Goal: Information Seeking & Learning: Check status

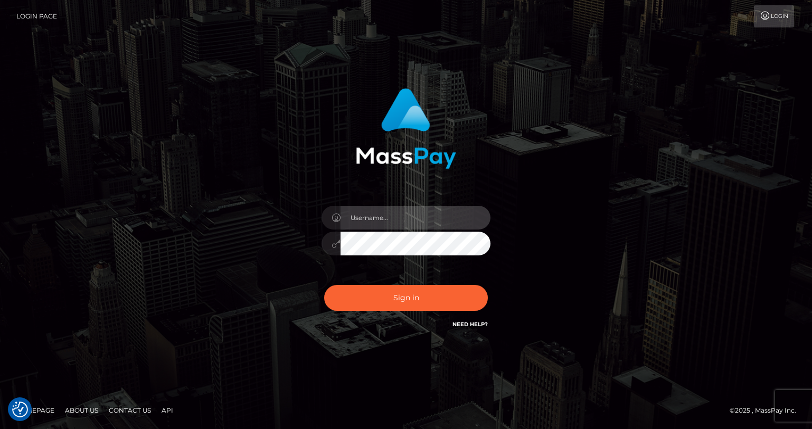
type input "Lou Jacobée"
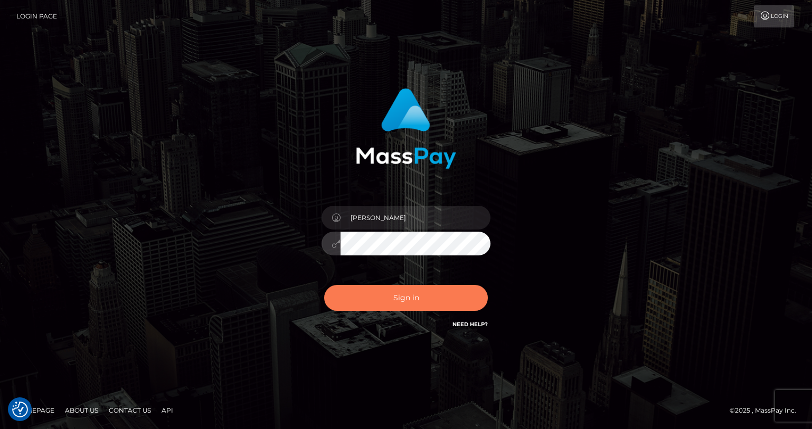
click at [397, 301] on button "Sign in" at bounding box center [406, 298] width 164 height 26
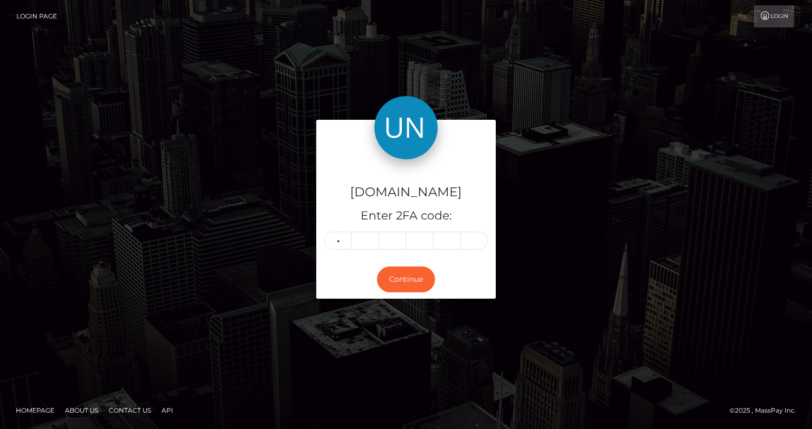
type input "0"
type input "8"
type input "4"
type input "6"
type input "3"
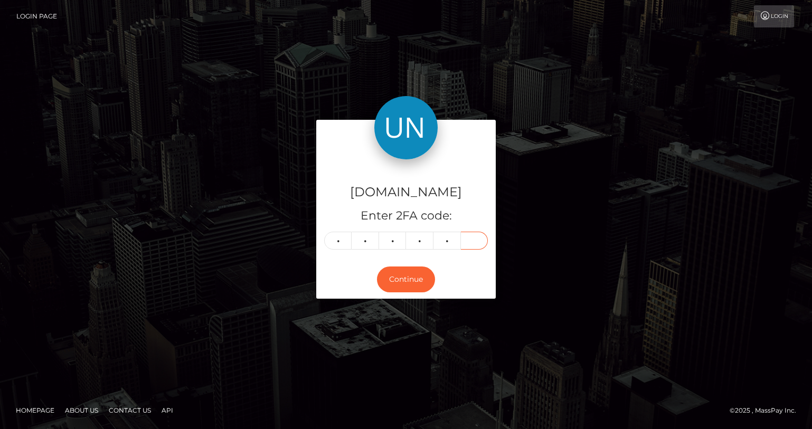
type input "7"
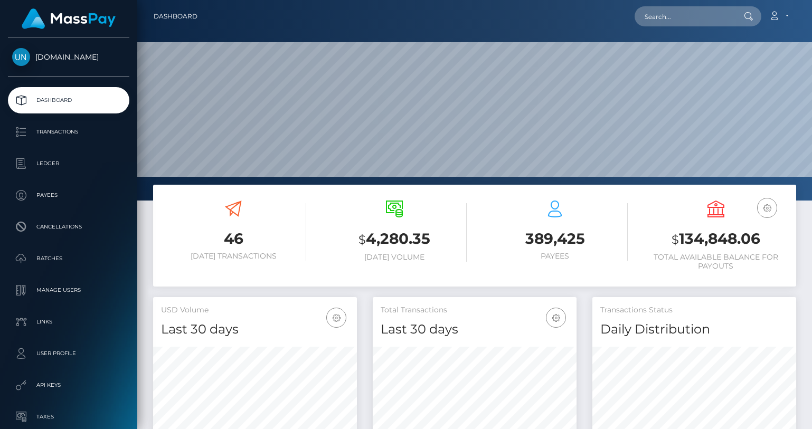
scroll to position [186, 204]
click at [53, 132] on p "Transactions" at bounding box center [68, 132] width 113 height 16
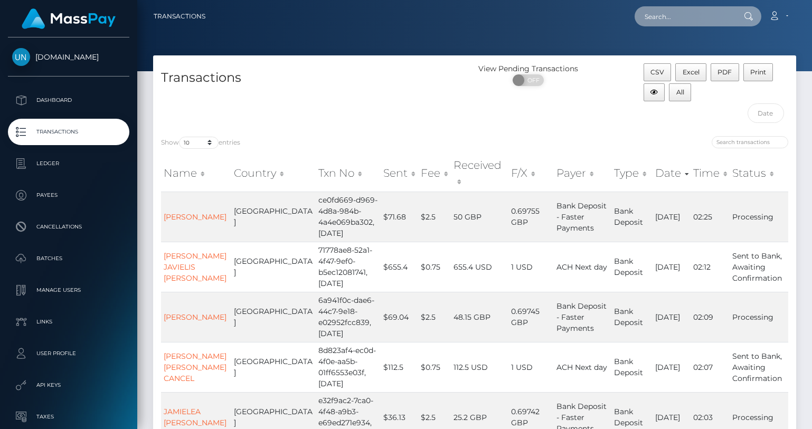
click at [674, 22] on input "text" at bounding box center [683, 16] width 99 height 20
type input "thailand"
click at [720, 139] on input "search" at bounding box center [750, 142] width 77 height 12
type input "thailand"
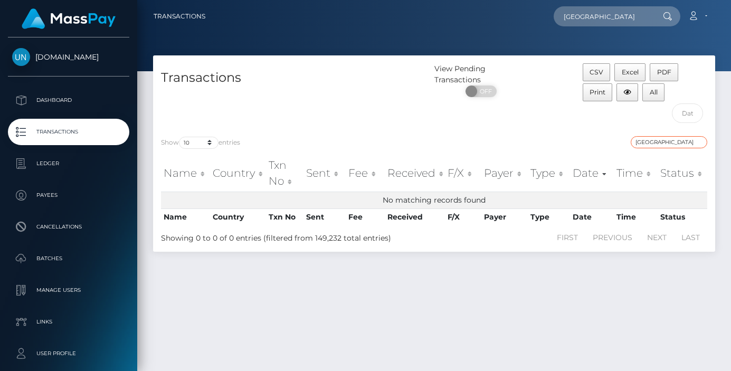
click at [649, 144] on input "thailand" at bounding box center [669, 142] width 77 height 12
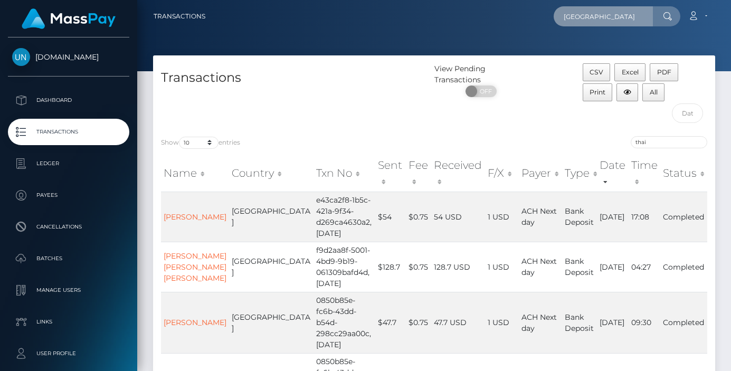
click at [586, 25] on input "thailand" at bounding box center [603, 16] width 99 height 20
click at [650, 138] on input "thai" at bounding box center [669, 142] width 77 height 12
paste input "baht"
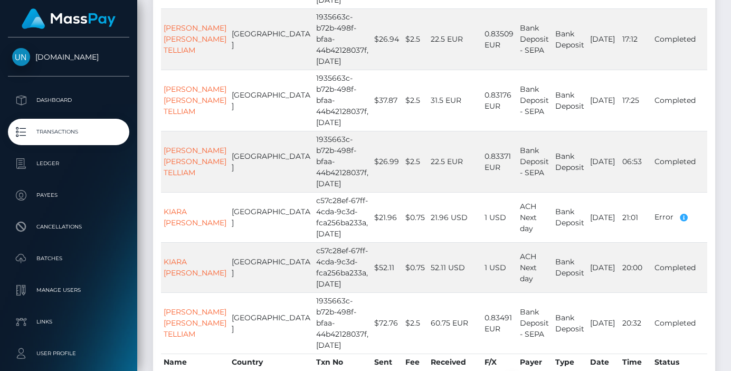
scroll to position [428, 0]
type input "baht"
click at [229, 354] on th "Country" at bounding box center [271, 362] width 84 height 17
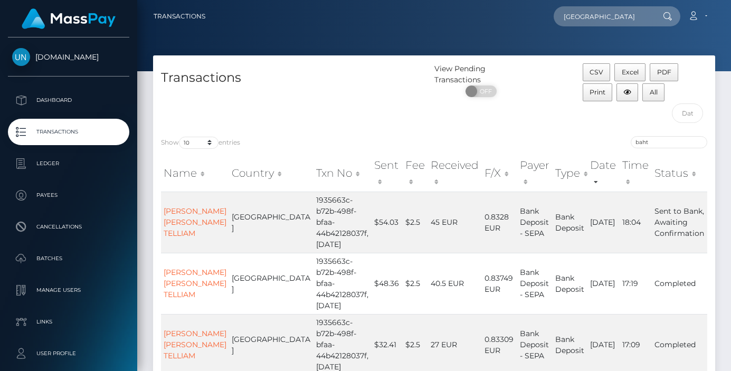
scroll to position [0, 0]
click at [596, 13] on input "thailand" at bounding box center [603, 16] width 99 height 20
click at [652, 144] on input "baht" at bounding box center [669, 142] width 77 height 12
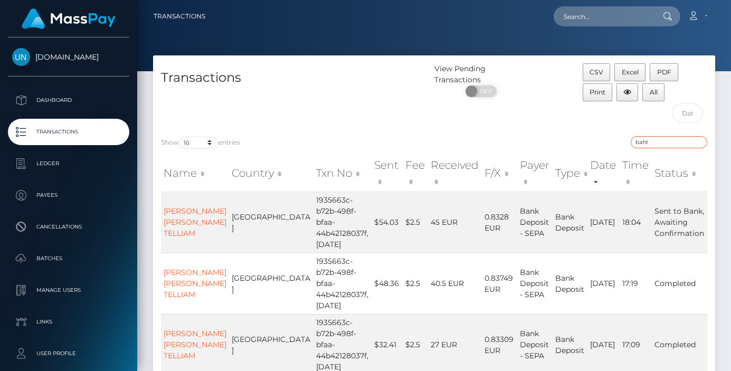
click at [652, 144] on input "baht" at bounding box center [669, 142] width 77 height 12
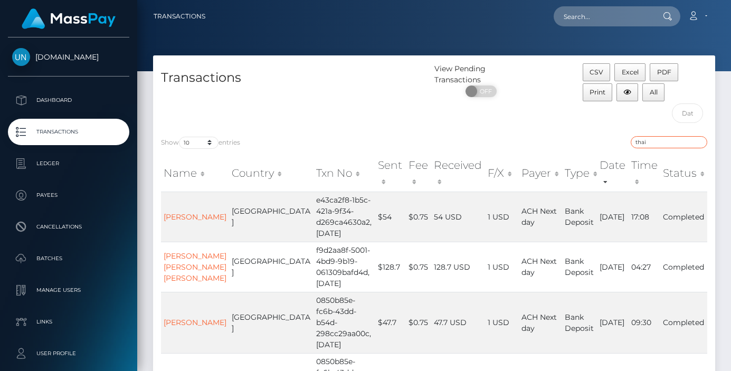
click at [643, 141] on input "thai" at bounding box center [669, 142] width 77 height 12
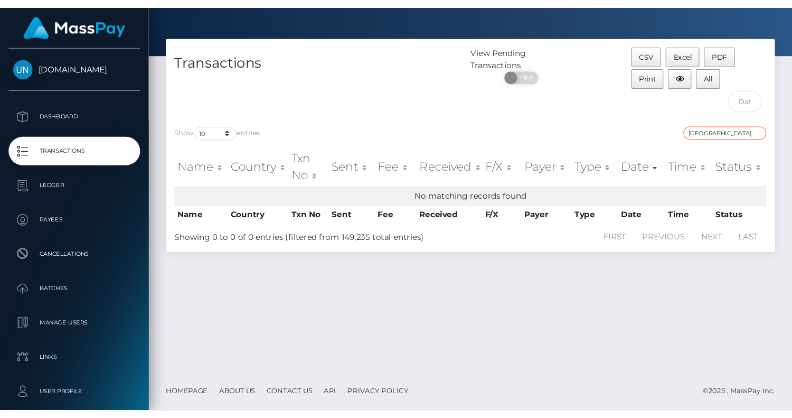
scroll to position [24, 0]
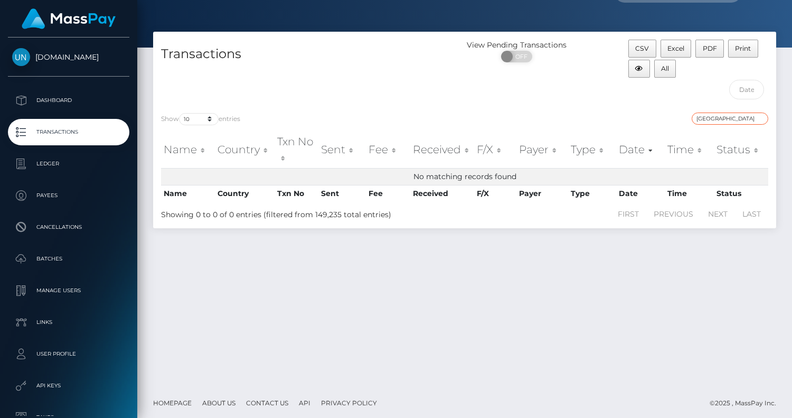
type input "thailand"
click at [706, 110] on div "Show 10 25 50 100 250 500 1,000 3,500 entries thailand Name Country Txn No Sent…" at bounding box center [464, 167] width 623 height 124
click at [706, 113] on input "thailand" at bounding box center [729, 118] width 77 height 12
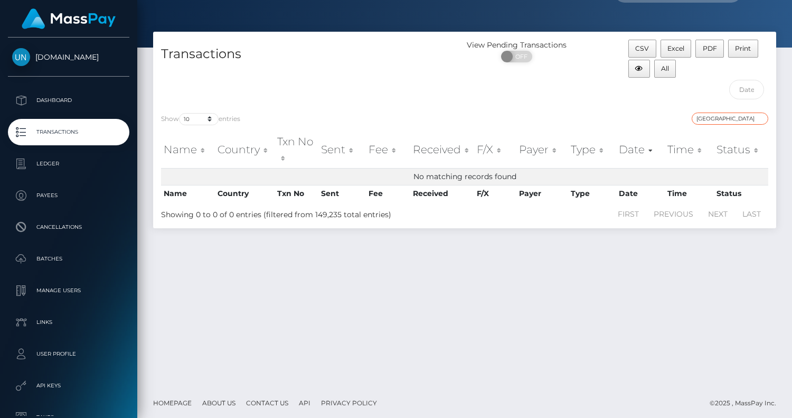
click at [706, 113] on input "thailand" at bounding box center [729, 118] width 77 height 12
type input "baht"
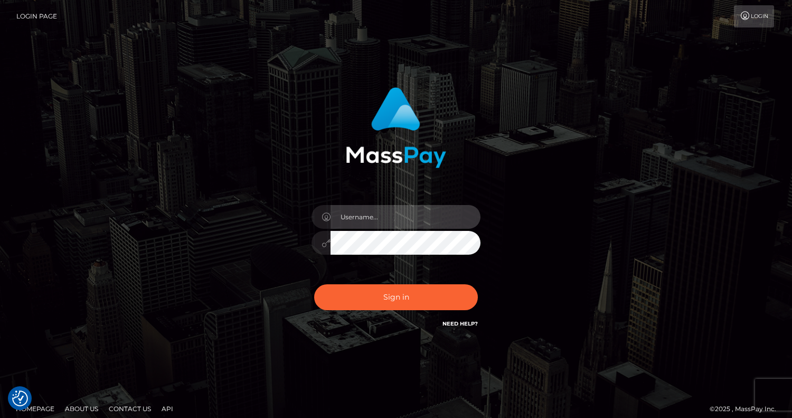
type input "Lou Jacobée"
click at [357, 313] on div "Sign in Need Help?" at bounding box center [396, 301] width 185 height 47
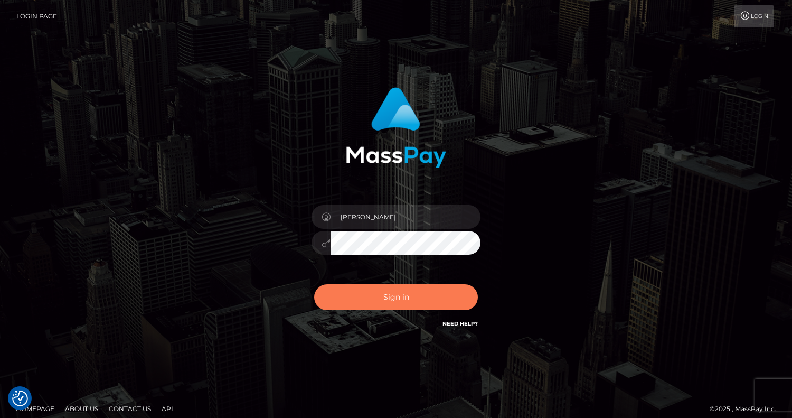
click at [355, 304] on button "Sign in" at bounding box center [396, 297] width 164 height 26
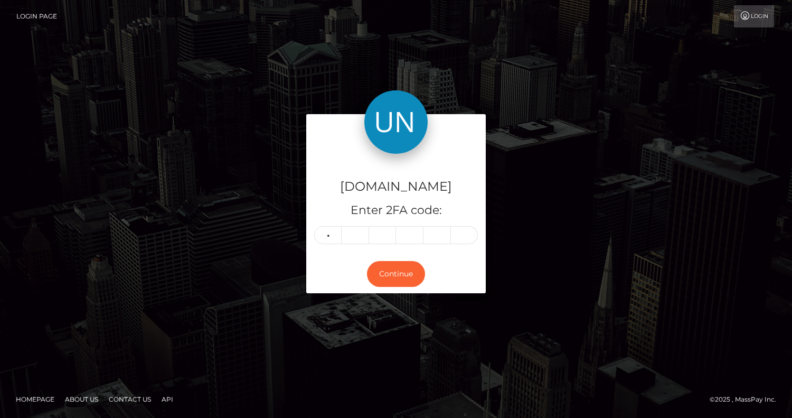
type input "3"
type input "7"
type input "0"
type input "5"
type input "7"
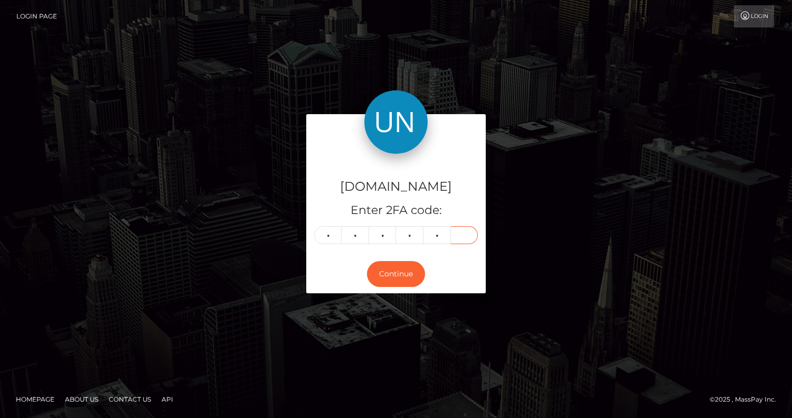
type input "3"
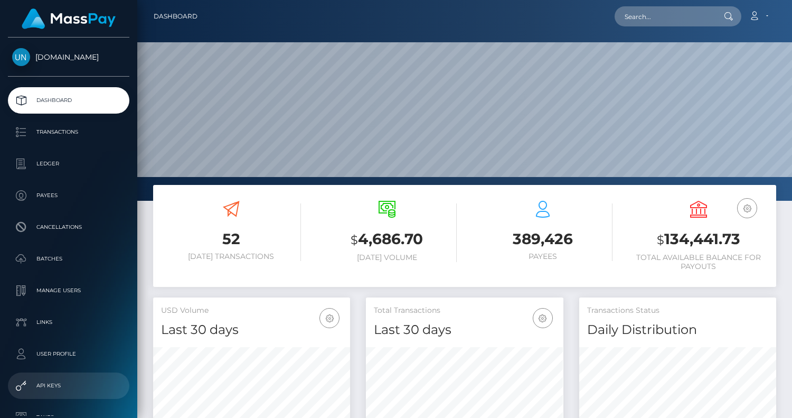
scroll to position [186, 197]
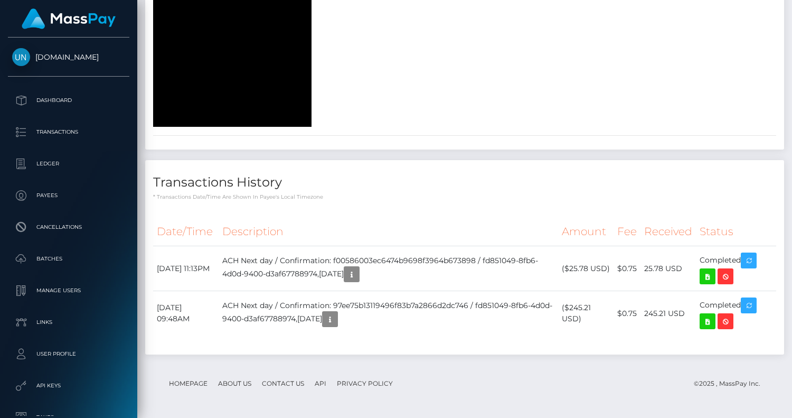
scroll to position [2022, 0]
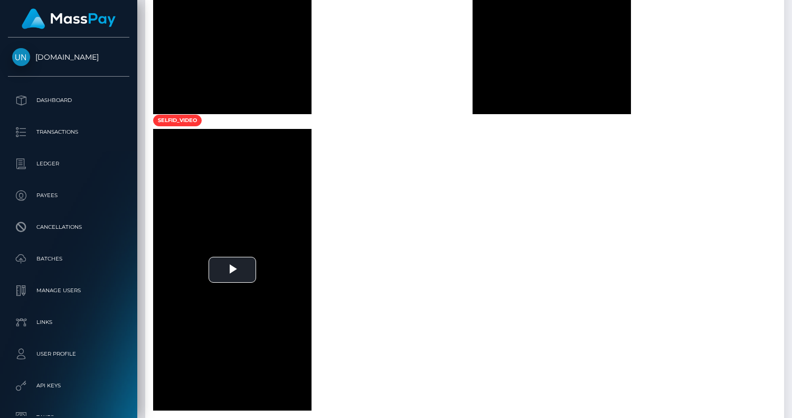
scroll to position [967, 0]
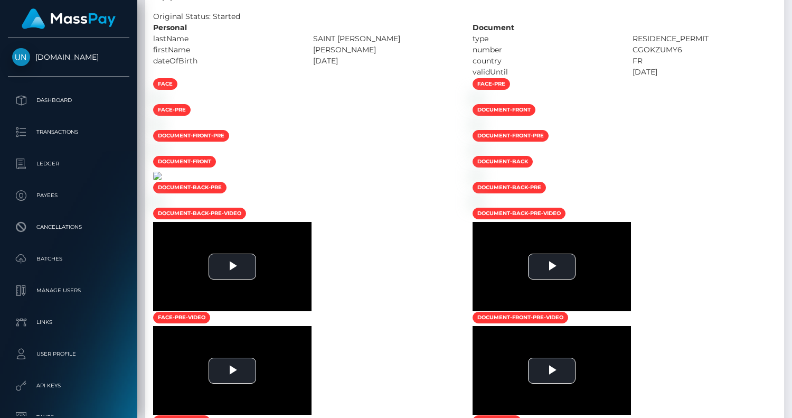
scroll to position [638, 0]
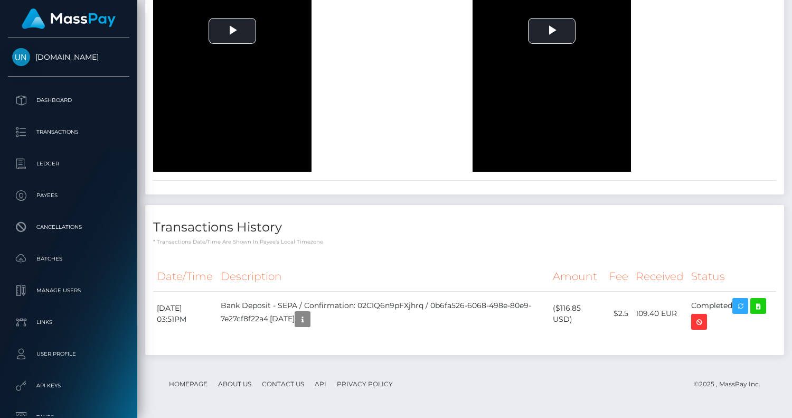
scroll to position [5656, 0]
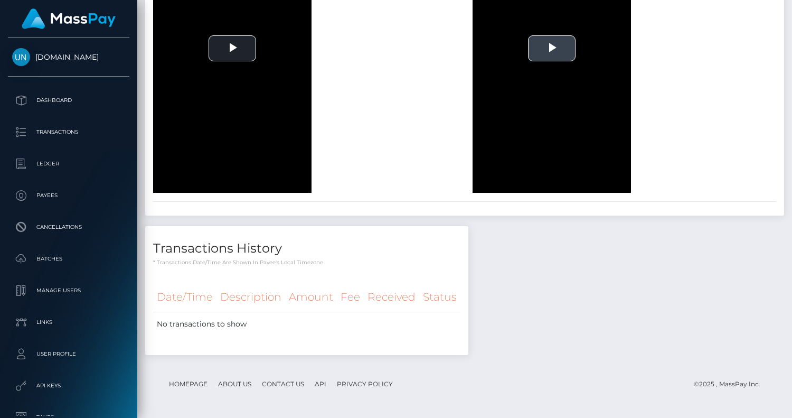
scroll to position [1936, 0]
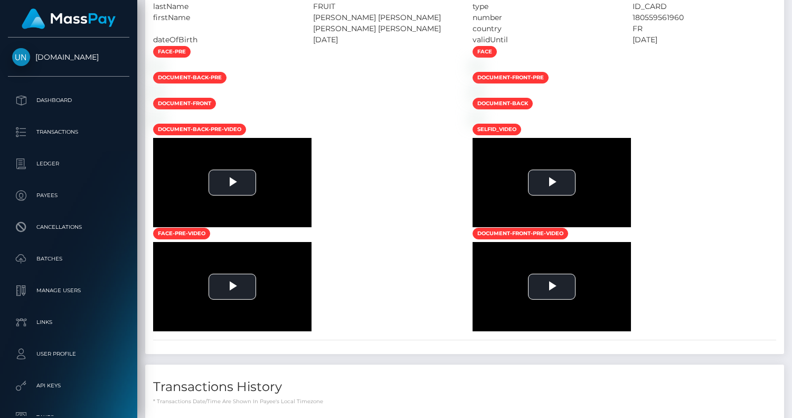
scroll to position [818, 0]
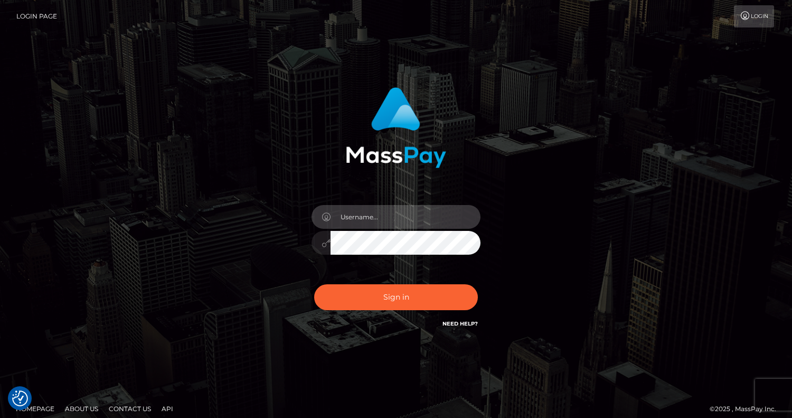
type input "Lou Jacobée"
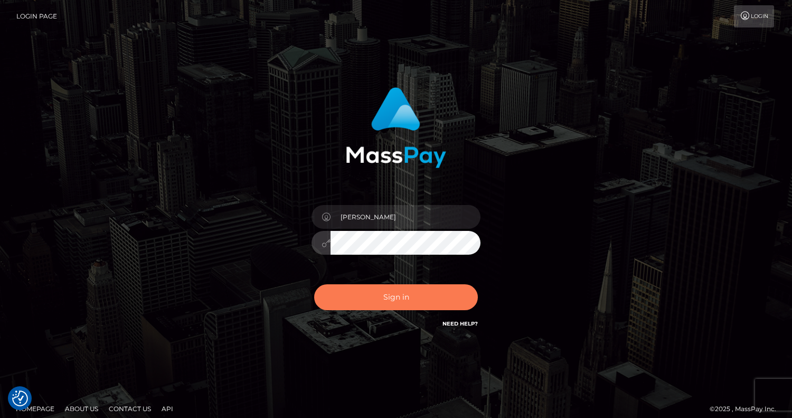
click at [391, 291] on button "Sign in" at bounding box center [396, 297] width 164 height 26
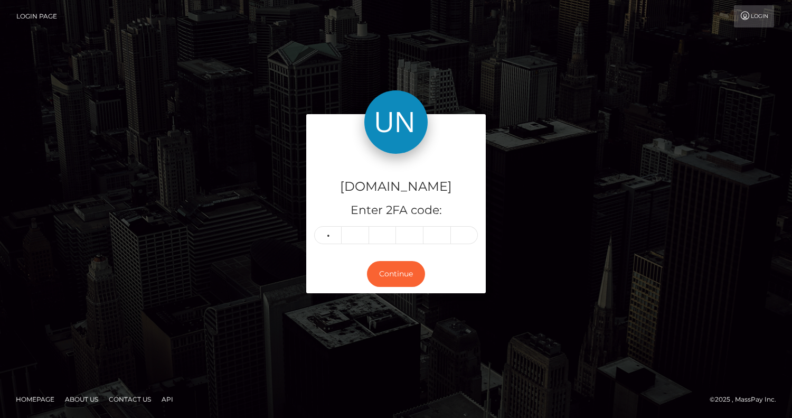
type input "6"
type input "8"
type input "7"
type input "3"
type input "1"
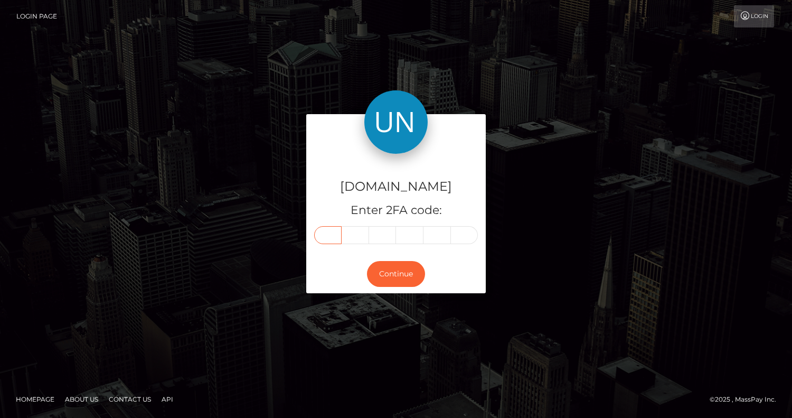
type input "6"
type input "8"
type input "7"
type input "3"
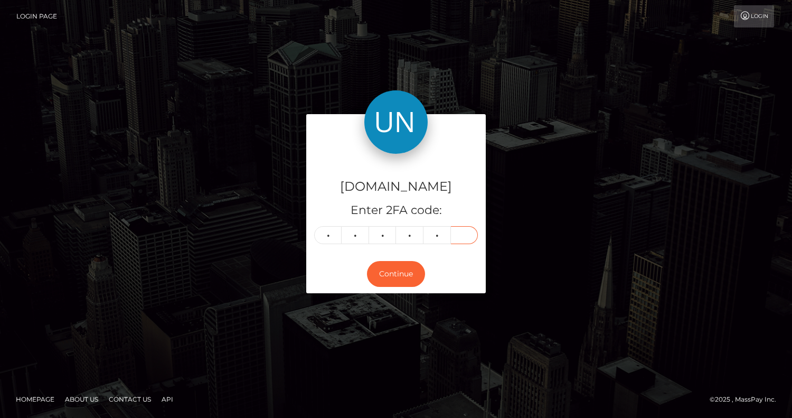
type input "1"
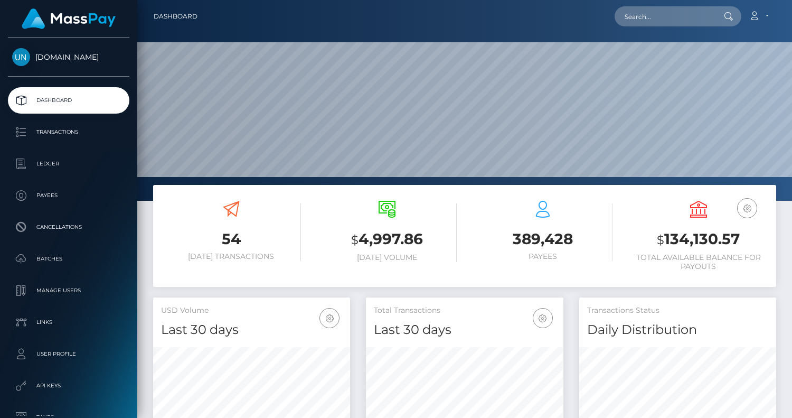
scroll to position [186, 197]
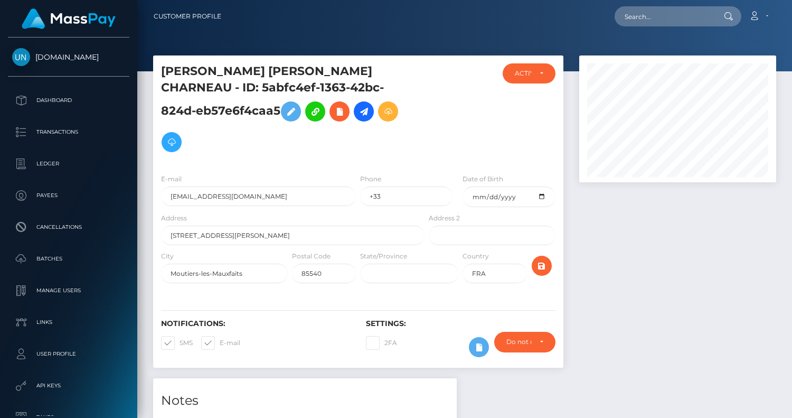
scroll to position [127, 197]
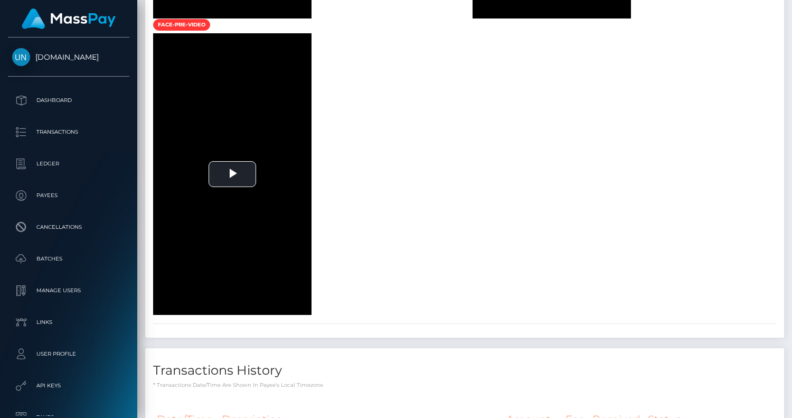
scroll to position [782, 0]
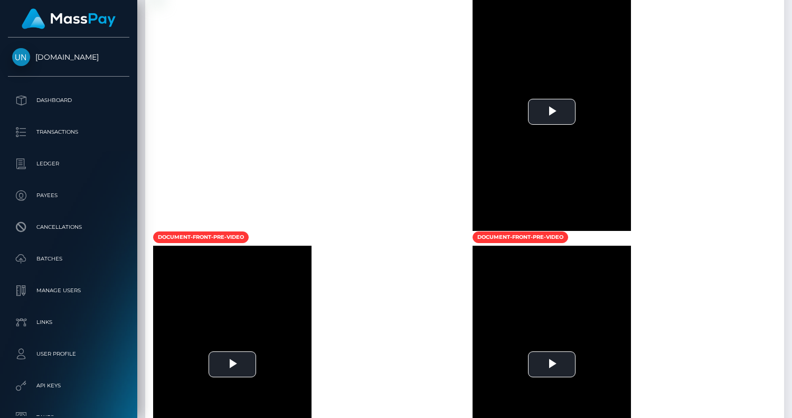
scroll to position [701, 0]
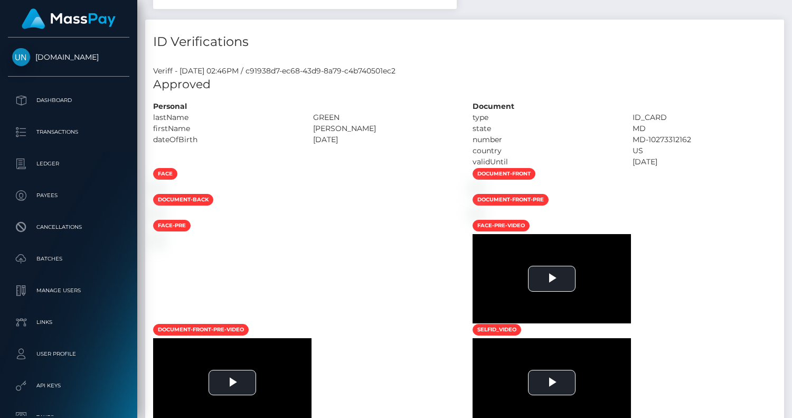
scroll to position [714, 0]
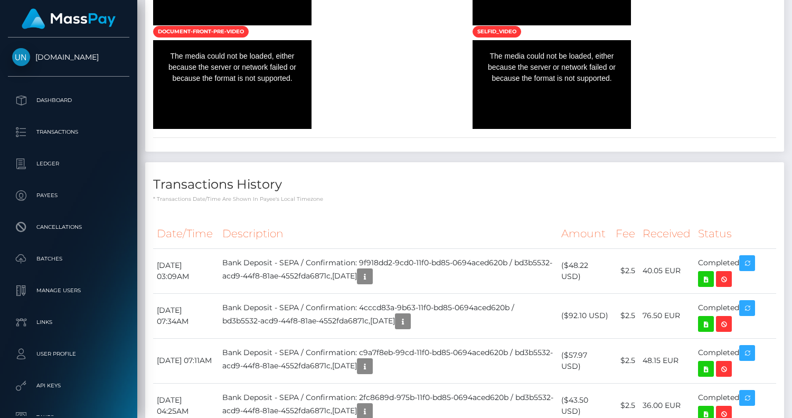
scroll to position [424, 0]
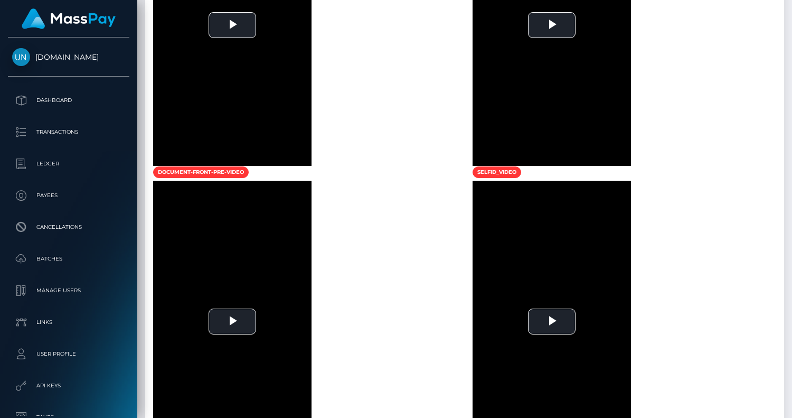
scroll to position [906, 0]
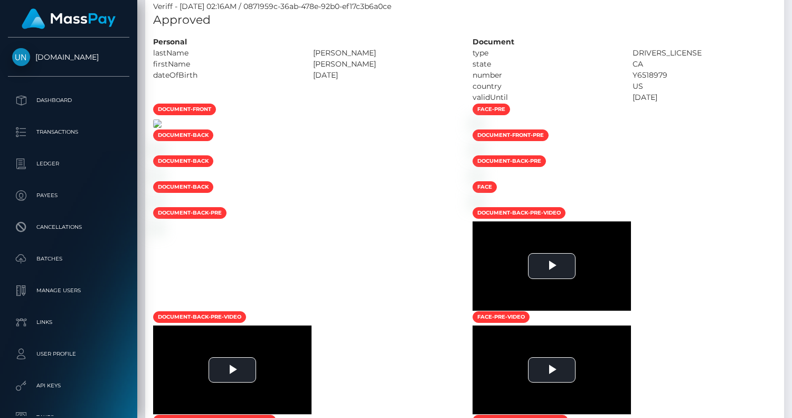
scroll to position [603, 0]
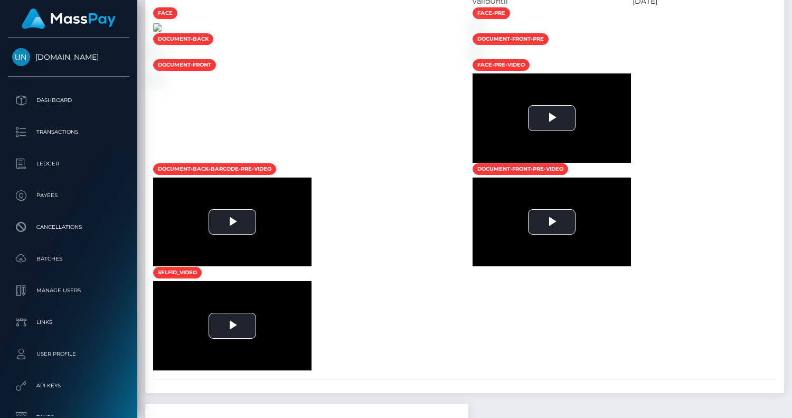
scroll to position [699, 0]
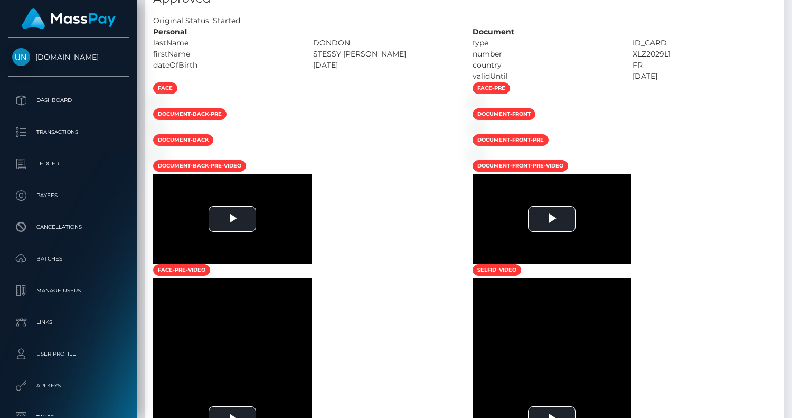
scroll to position [127, 197]
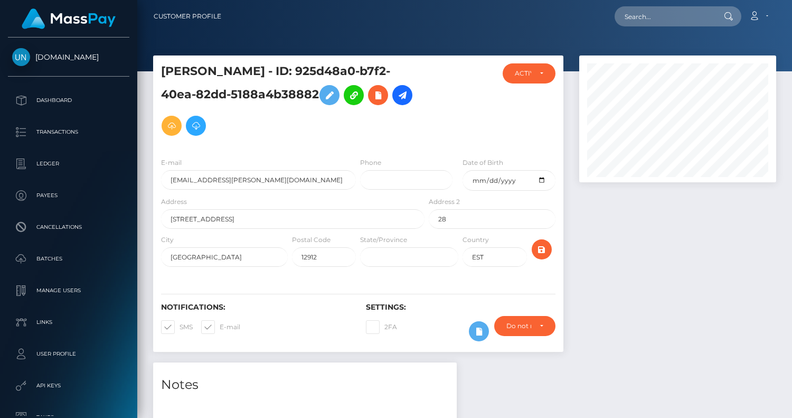
scroll to position [710, 0]
